Goal: Information Seeking & Learning: Learn about a topic

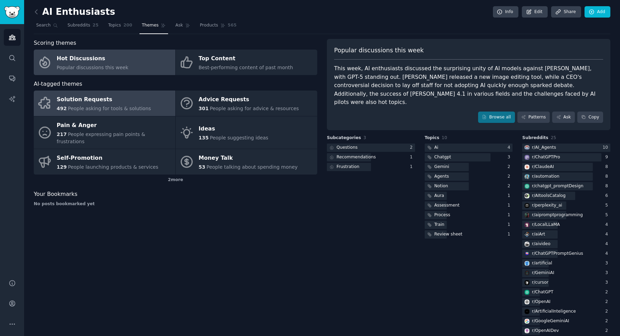
click at [133, 103] on div "Solution Requests" at bounding box center [104, 99] width 94 height 11
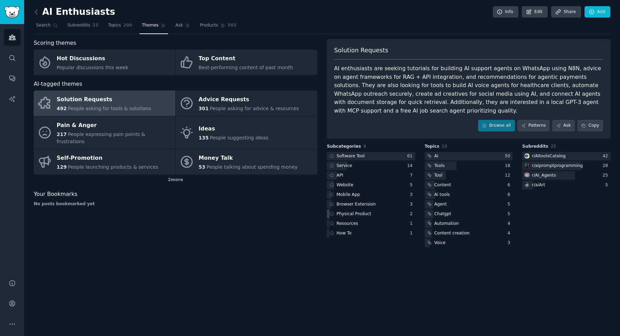
click at [377, 215] on div "Physical Product" at bounding box center [371, 214] width 88 height 9
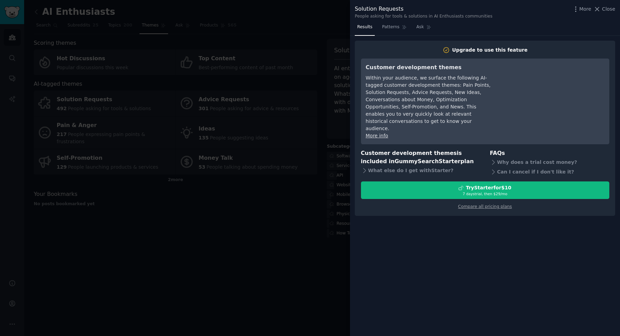
click at [320, 217] on div at bounding box center [310, 168] width 620 height 336
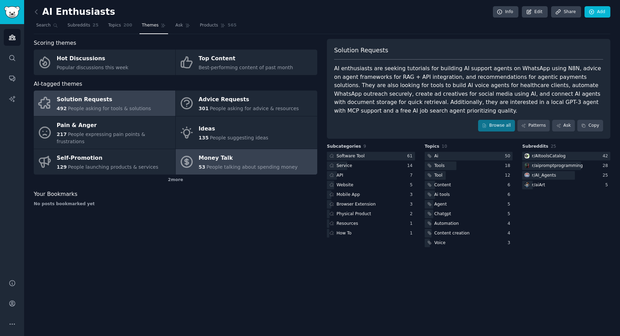
click at [264, 153] on div "Money Talk" at bounding box center [248, 158] width 99 height 11
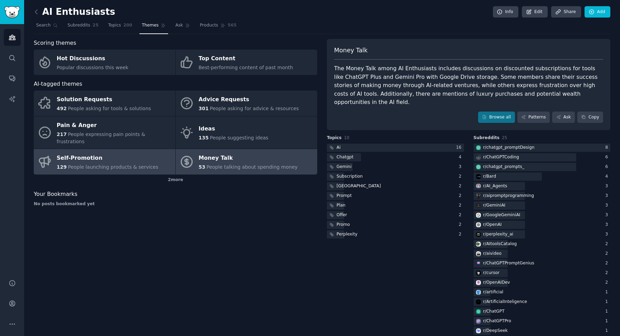
click at [126, 164] on span "People launching products & services" at bounding box center [113, 167] width 90 height 6
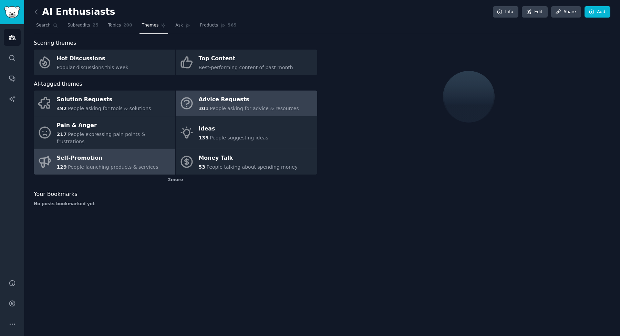
click at [229, 109] on span "People asking for advice & resources" at bounding box center [254, 109] width 89 height 6
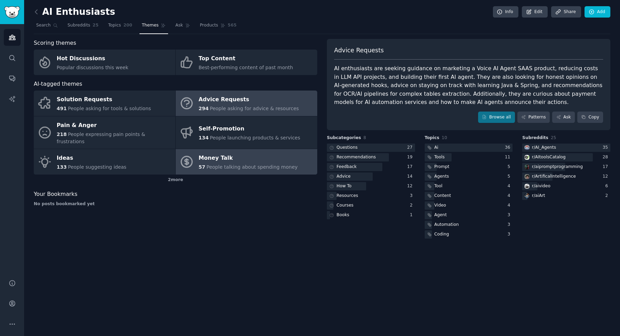
click at [185, 156] on icon at bounding box center [186, 161] width 11 height 11
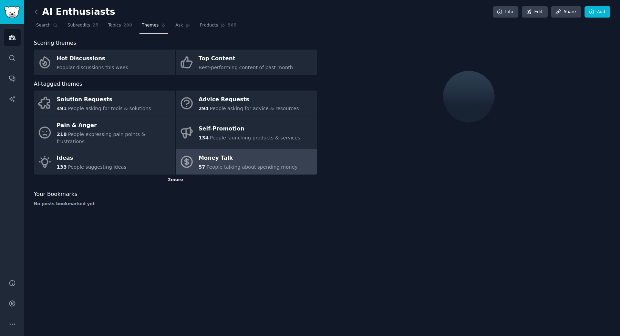
click at [171, 175] on div "2 more" at bounding box center [175, 180] width 283 height 11
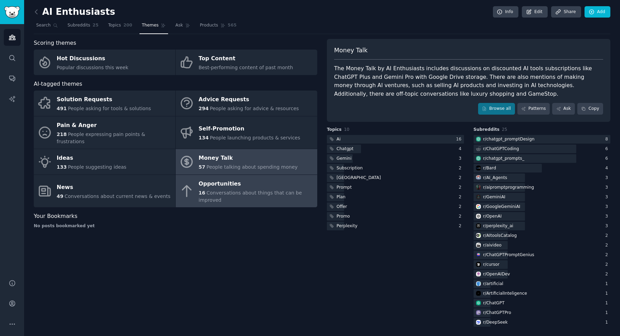
click at [189, 193] on link "Opportunities 16 Conversations about things that can be improved" at bounding box center [247, 191] width 142 height 33
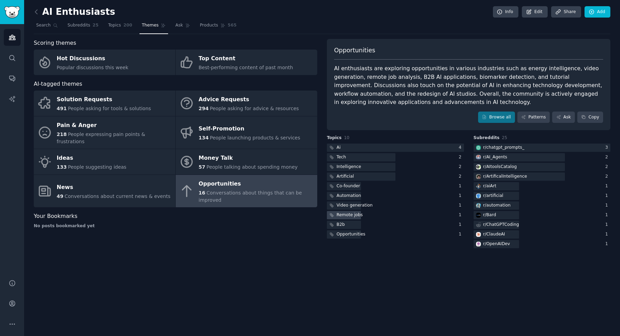
click at [358, 215] on div "Remote jobs" at bounding box center [349, 215] width 26 height 6
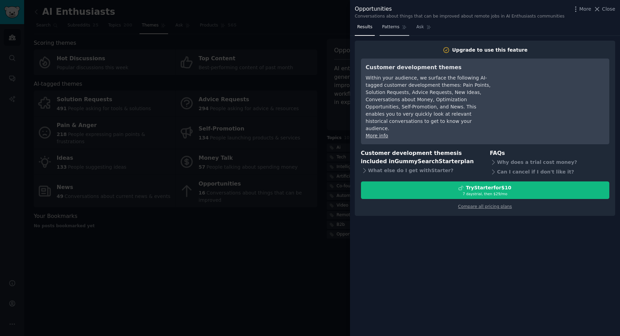
click at [393, 28] on span "Patterns" at bounding box center [390, 27] width 17 height 6
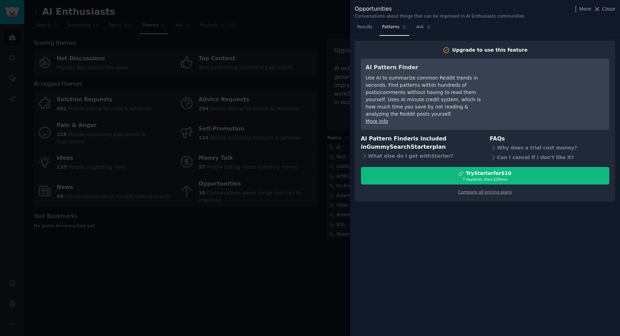
click at [412, 28] on nav "Results Patterns Ask" at bounding box center [394, 29] width 79 height 14
click at [415, 29] on link "Ask" at bounding box center [424, 29] width 20 height 14
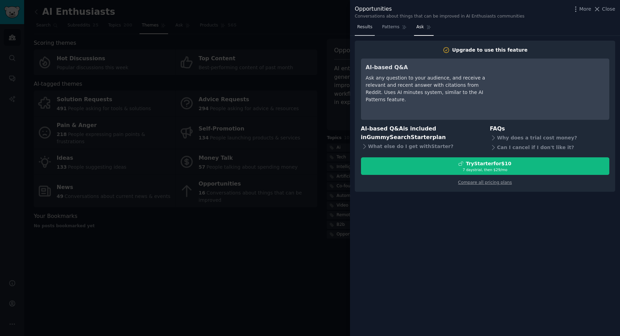
click at [373, 27] on link "Results" at bounding box center [365, 29] width 20 height 14
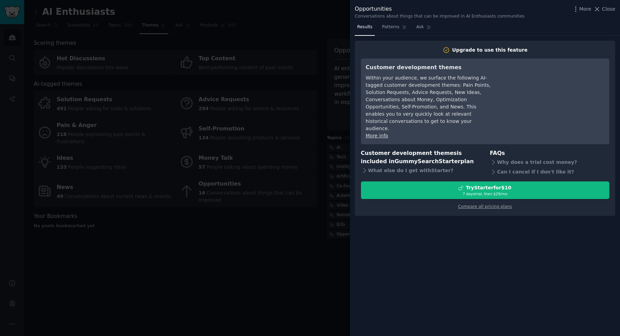
click at [316, 222] on div at bounding box center [310, 168] width 620 height 336
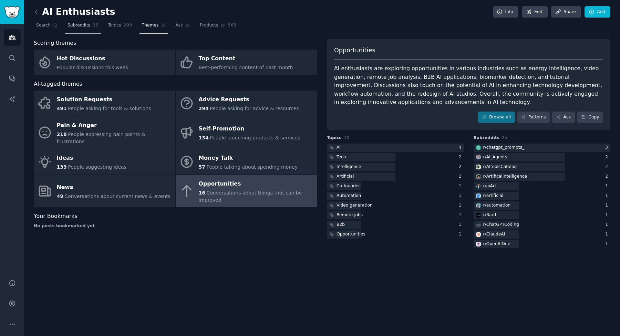
click at [76, 27] on span "Subreddits" at bounding box center [78, 25] width 23 height 6
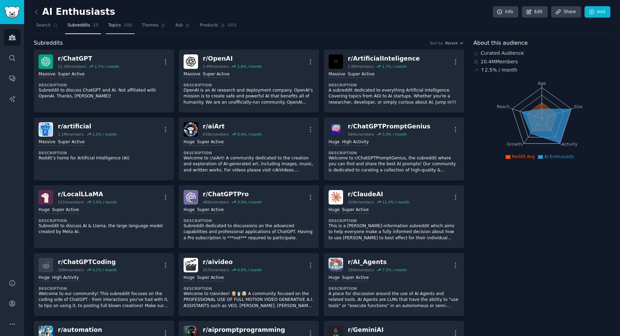
click at [122, 25] on link "Topics 200" at bounding box center [120, 27] width 29 height 14
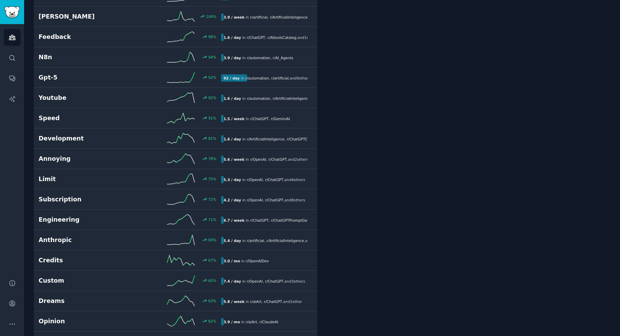
scroll to position [553, 0]
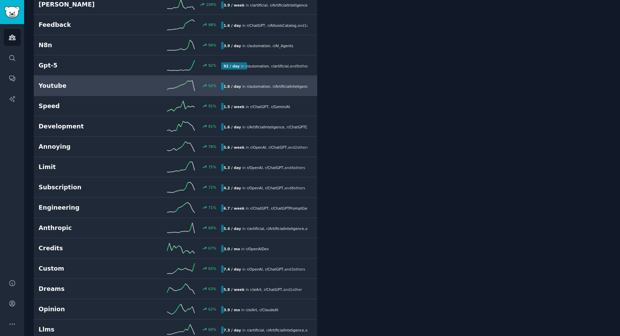
click at [304, 86] on span "r/ ArtificialInteligence" at bounding box center [292, 86] width 38 height 4
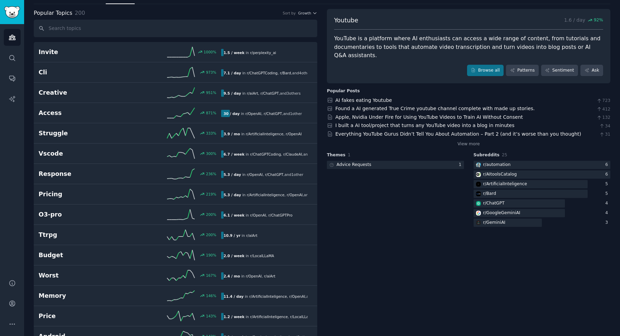
scroll to position [29, 0]
click at [358, 102] on link "AI fakes eating Youtube" at bounding box center [363, 101] width 56 height 6
click at [370, 109] on link "Found a AI generated True Crime youtube channel complete with made up stories." at bounding box center [434, 109] width 199 height 6
click at [366, 126] on link "I built a AI tool/project that turns any YouTube video into a blog in minutes" at bounding box center [424, 126] width 179 height 6
click at [362, 136] on link "Everything YouTube Gurus Didn’t Tell You About Automation – Part 2 (and it’s wo…" at bounding box center [458, 135] width 246 height 6
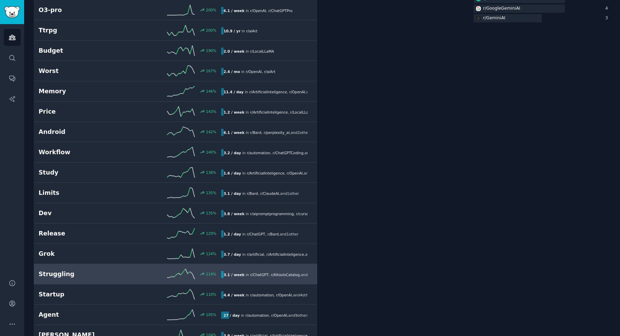
scroll to position [0, 0]
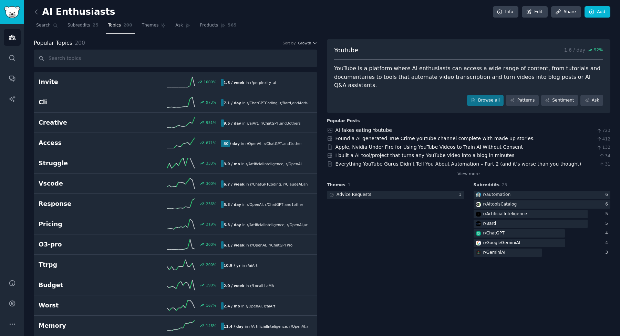
click at [79, 13] on h2 "AI Enthusiasts" at bounding box center [74, 12] width 81 height 11
click at [21, 13] on link "Sidebar" at bounding box center [12, 12] width 24 height 24
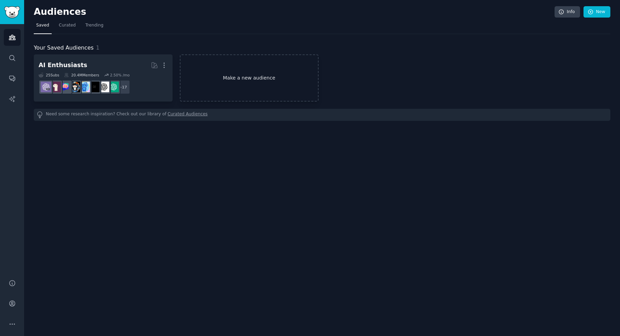
click at [247, 78] on link "Make a new audience" at bounding box center [249, 77] width 139 height 47
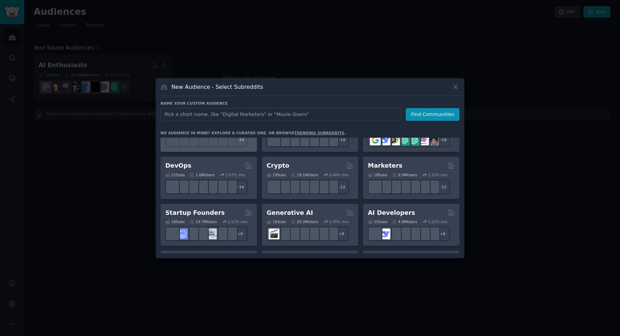
scroll to position [38, 0]
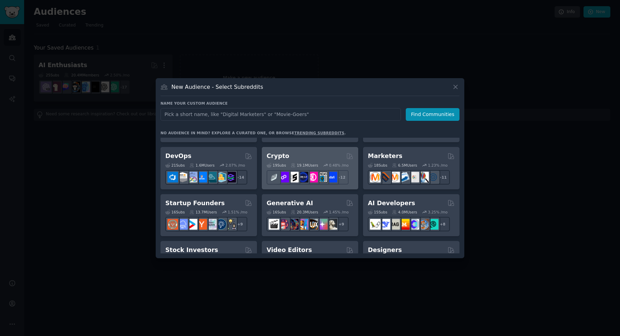
click at [297, 155] on div "Crypto" at bounding box center [310, 156] width 87 height 9
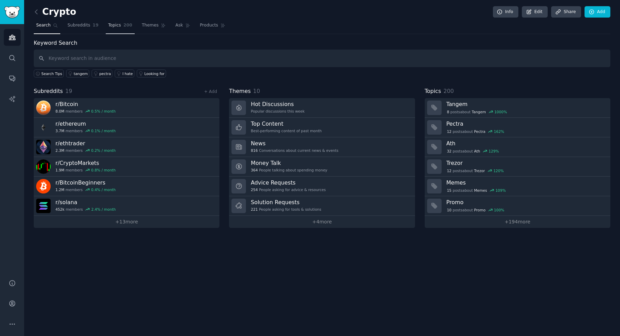
click at [115, 28] on span "Topics" at bounding box center [114, 25] width 13 height 6
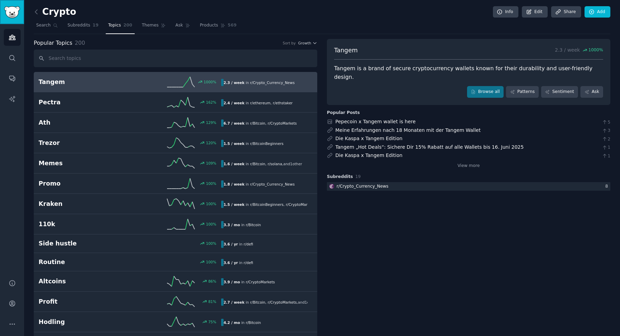
click at [17, 14] on img "Sidebar" at bounding box center [12, 12] width 16 height 12
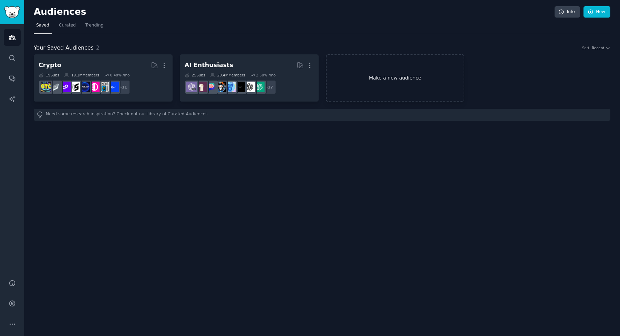
click at [375, 82] on link "Make a new audience" at bounding box center [395, 77] width 139 height 47
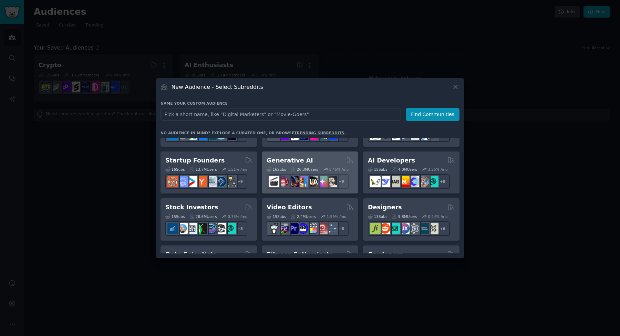
scroll to position [93, 0]
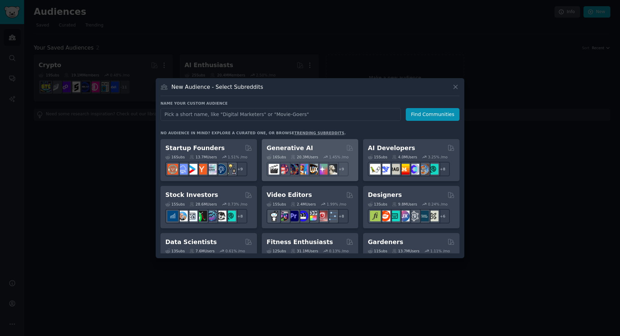
click at [325, 148] on div "Generative AI" at bounding box center [310, 148] width 87 height 9
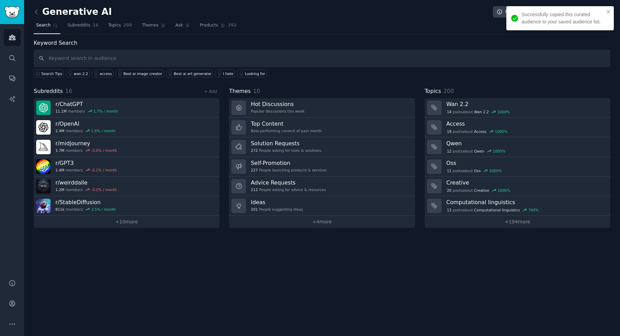
click at [48, 14] on h2 "Generative AI" at bounding box center [73, 12] width 78 height 11
click at [38, 13] on icon at bounding box center [36, 11] width 7 height 7
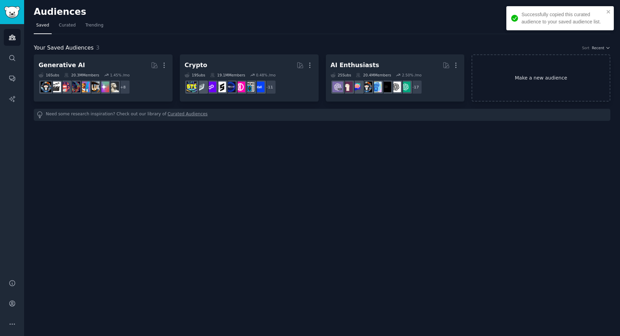
click at [524, 87] on link "Make a new audience" at bounding box center [540, 77] width 139 height 47
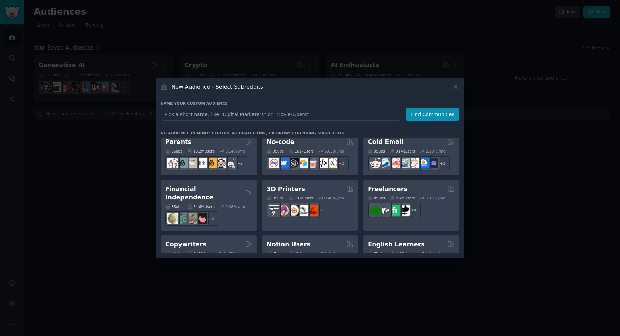
scroll to position [336, 0]
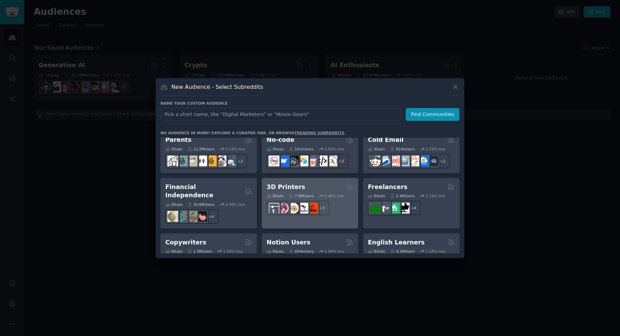
click at [324, 184] on div "3D Printers Curated by GummySearch" at bounding box center [310, 187] width 87 height 9
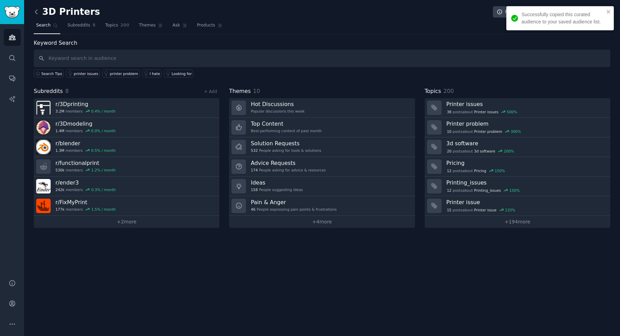
click at [35, 9] on icon at bounding box center [36, 11] width 7 height 7
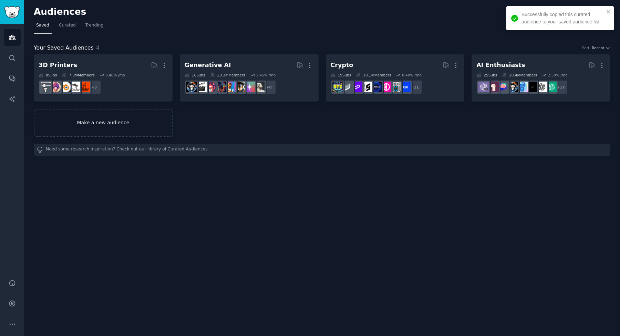
click at [93, 120] on link "Make a new audience" at bounding box center [103, 123] width 139 height 28
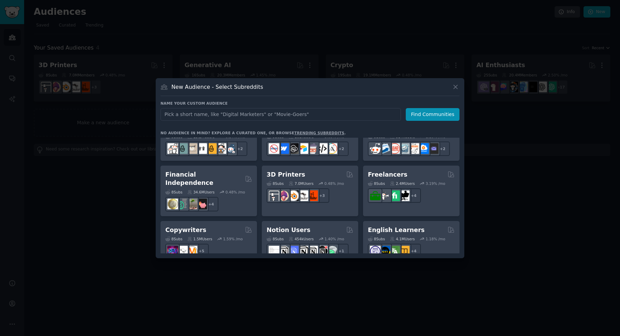
scroll to position [347, 0]
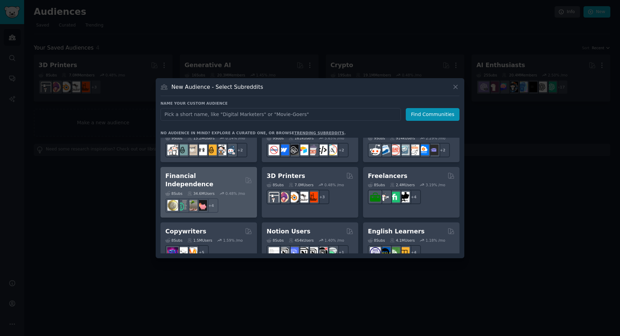
click at [247, 198] on div "+ 4" at bounding box center [208, 205] width 87 height 14
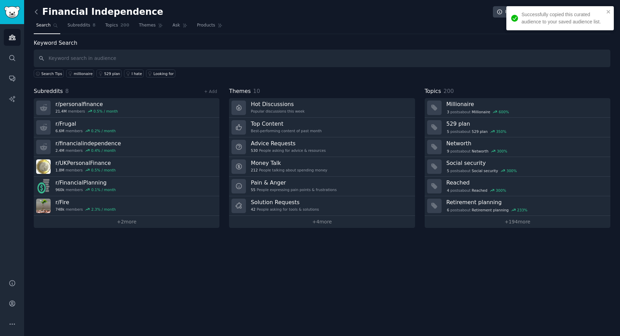
click at [38, 13] on icon at bounding box center [36, 11] width 7 height 7
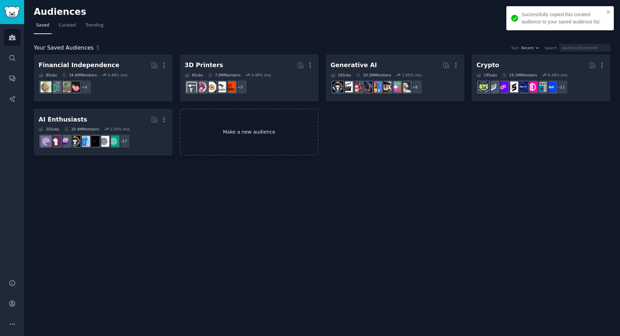
click at [232, 127] on link "Make a new audience" at bounding box center [249, 132] width 139 height 47
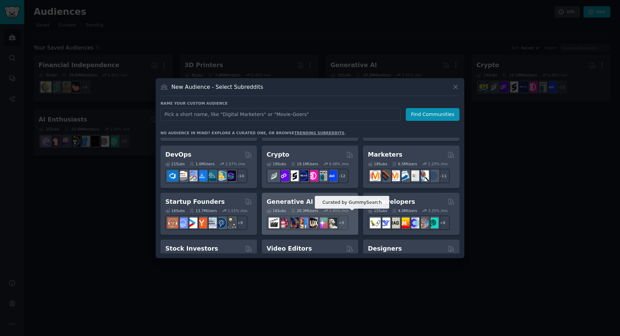
scroll to position [48, 0]
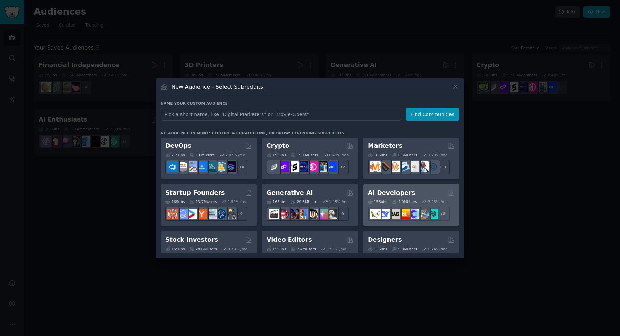
click at [385, 191] on h2 "AI Developers" at bounding box center [391, 193] width 47 height 9
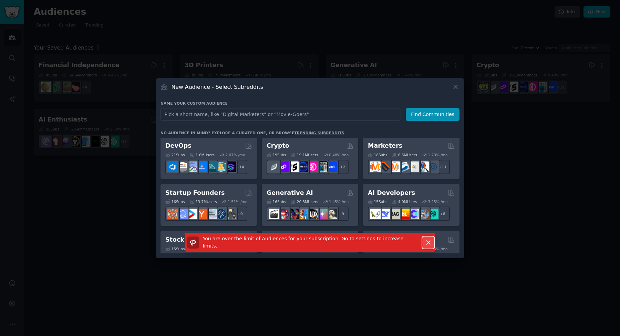
click at [432, 246] on icon "button" at bounding box center [428, 242] width 7 height 7
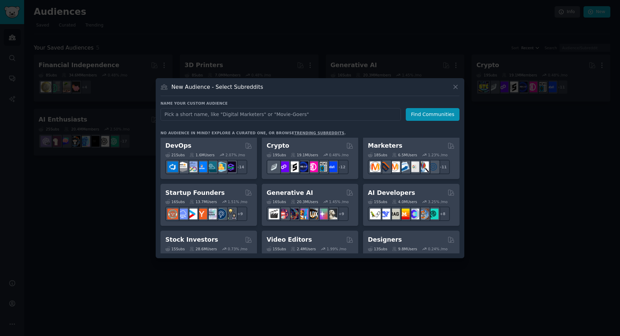
click at [500, 149] on div at bounding box center [310, 168] width 620 height 336
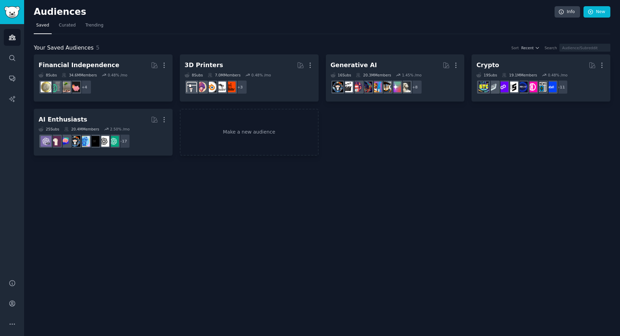
click at [519, 47] on div "Sort" at bounding box center [515, 47] width 8 height 5
click at [519, 50] on div "Sort" at bounding box center [515, 47] width 8 height 5
click at [533, 47] on span "Recent" at bounding box center [527, 47] width 12 height 5
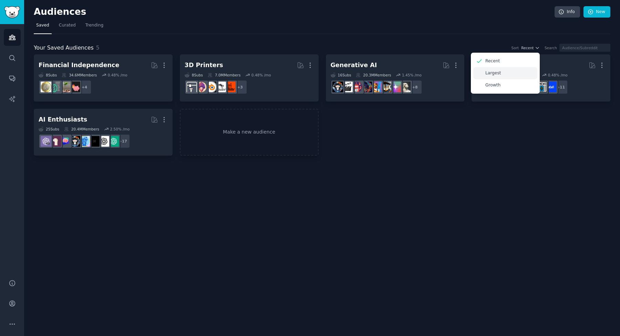
click at [530, 71] on div "Largest" at bounding box center [505, 73] width 64 height 12
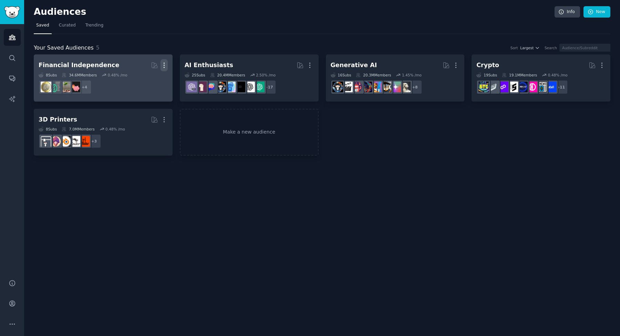
click at [166, 66] on icon "button" at bounding box center [163, 65] width 7 height 7
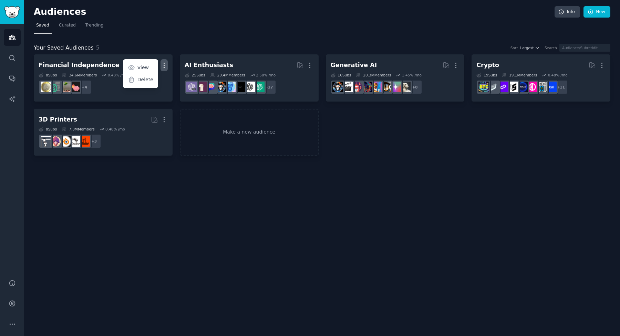
click at [225, 169] on div "Audiences Info New Saved Curated Trending Your Saved Audiences 5 Sort Largest S…" at bounding box center [322, 168] width 596 height 336
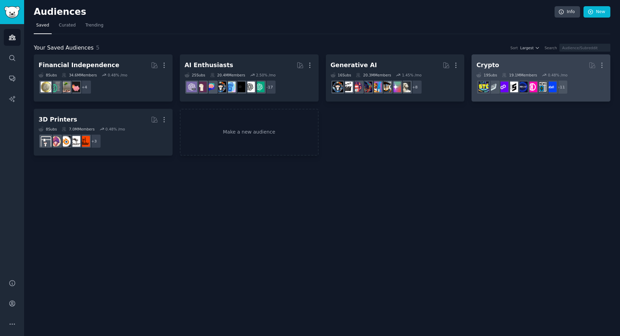
click at [506, 65] on h2 "Crypto More" at bounding box center [540, 65] width 129 height 12
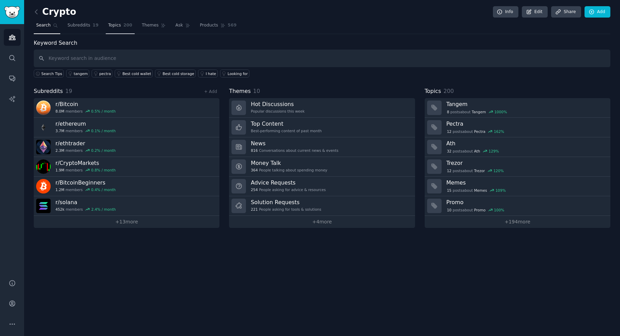
click at [113, 28] on span "Topics" at bounding box center [114, 25] width 13 height 6
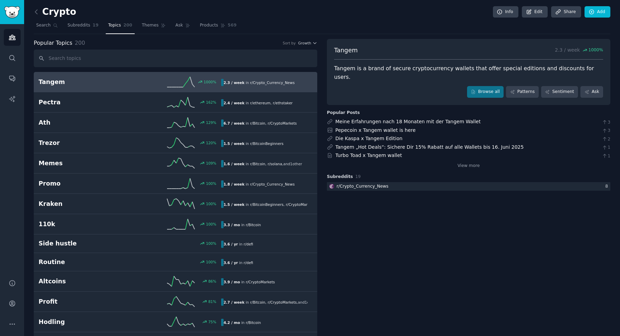
click at [47, 16] on h2 "Crypto" at bounding box center [55, 12] width 42 height 11
click at [37, 13] on icon at bounding box center [36, 11] width 7 height 7
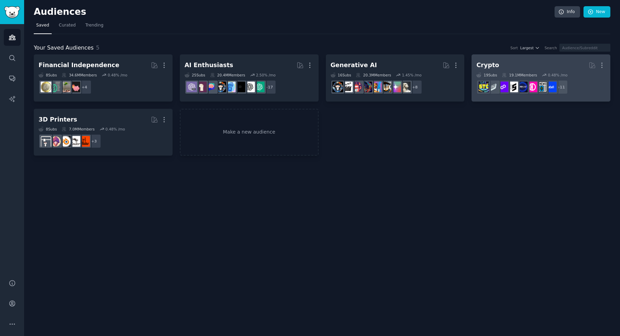
click at [503, 62] on h2 "Crypto More" at bounding box center [540, 65] width 129 height 12
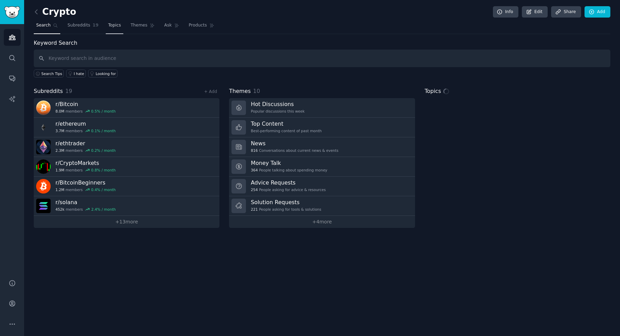
click at [116, 30] on link "Topics" at bounding box center [115, 27] width 18 height 14
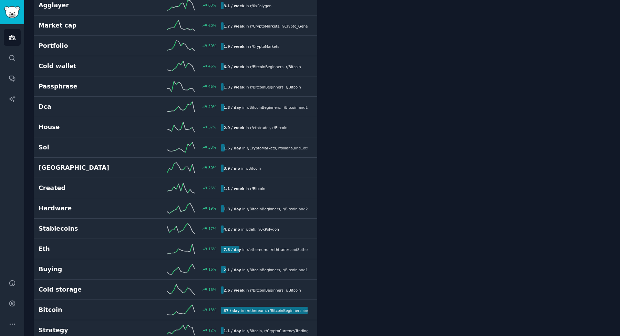
scroll to position [478, 0]
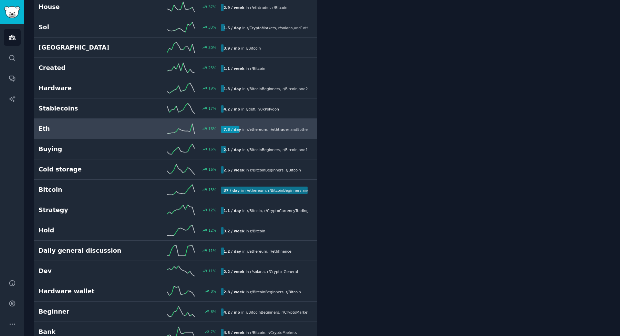
click at [293, 128] on span "and 8 other s" at bounding box center [300, 129] width 21 height 4
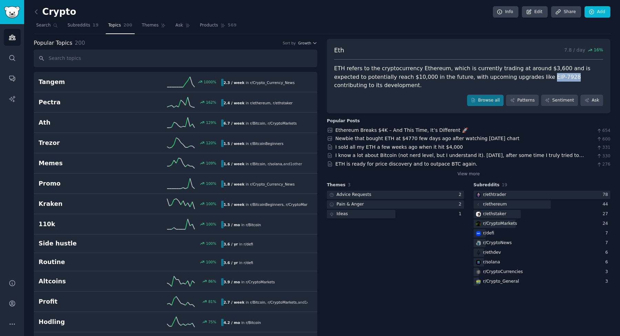
drag, startPoint x: 502, startPoint y: 77, endPoint x: 523, endPoint y: 78, distance: 21.0
click at [523, 78] on div "ETH refers to the cryptocurrency Ethereum, which is currently trading at around…" at bounding box center [468, 76] width 269 height 25
copy div "EIP-7928"
